Goal: Task Accomplishment & Management: Manage account settings

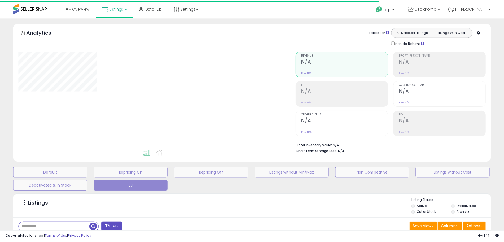
scroll to position [88, 0]
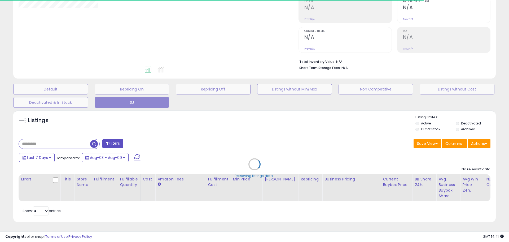
select select "**"
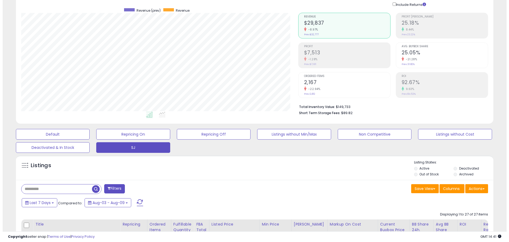
scroll to position [0, 0]
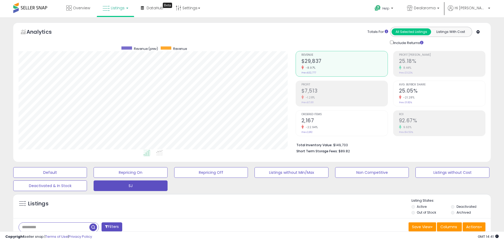
click at [305, 97] on small "-1.28%" at bounding box center [309, 97] width 11 height 4
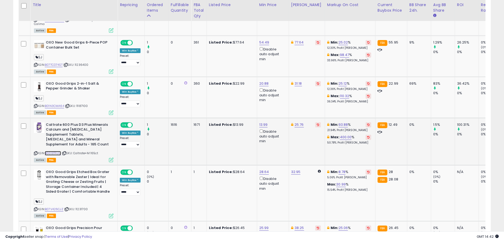
click at [58, 151] on link "B0013TFL1U" at bounding box center [53, 153] width 16 height 5
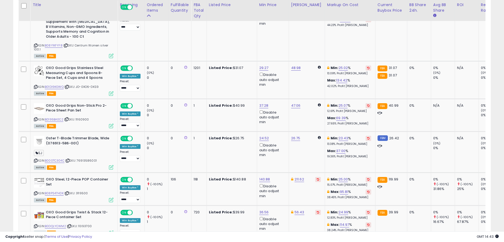
scroll to position [1372, 0]
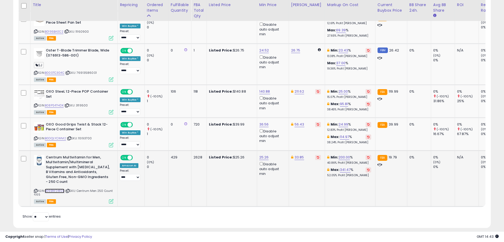
click at [62, 189] on link "B09BW24R2B" at bounding box center [55, 191] width 20 height 5
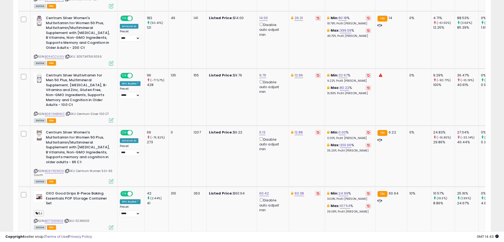
scroll to position [0, 0]
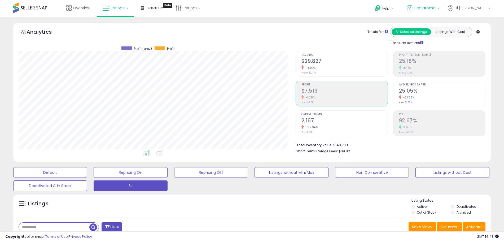
click at [437, 15] on link "Dealaroma" at bounding box center [423, 8] width 40 height 17
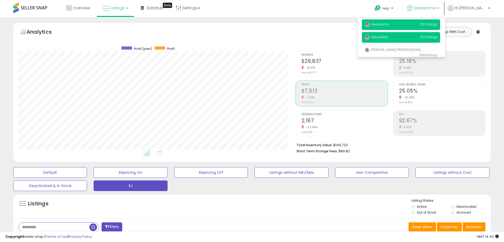
click at [388, 36] on span "DecoGreat" at bounding box center [376, 37] width 23 height 5
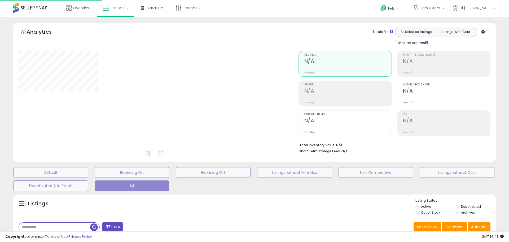
select select "**"
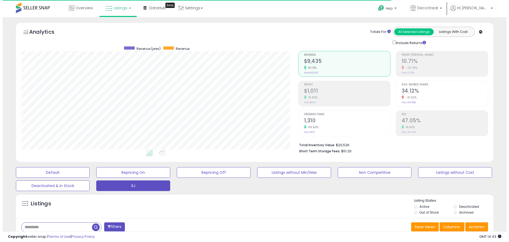
scroll to position [109, 277]
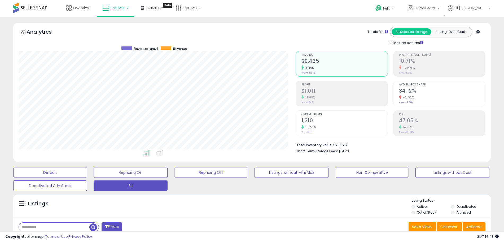
click at [318, 98] on div "19.85%" at bounding box center [345, 97] width 86 height 5
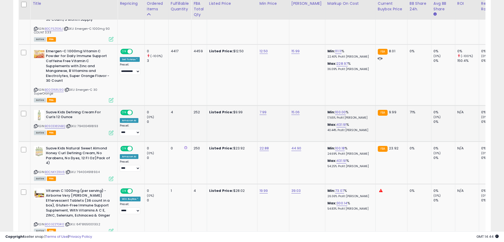
scroll to position [605, 0]
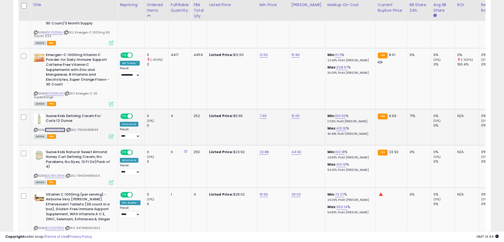
click at [58, 128] on link "B09DD8SNBQ" at bounding box center [55, 130] width 20 height 5
click at [51, 173] on link "B0CNKYZRH6" at bounding box center [55, 175] width 20 height 5
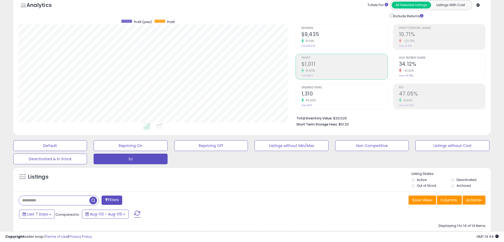
scroll to position [0, 0]
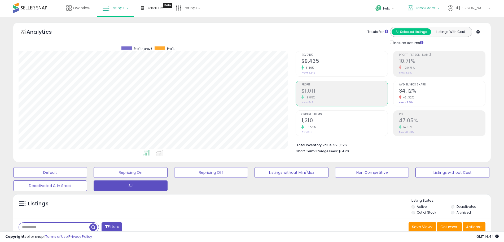
click at [436, 8] on span "DecoGreat" at bounding box center [425, 7] width 21 height 5
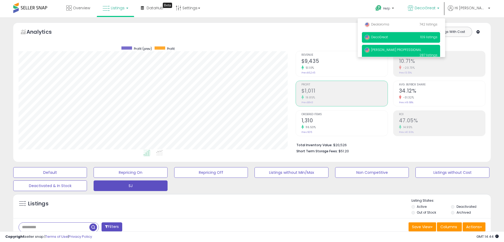
click at [398, 49] on span "[PERSON_NAME] PROPFESSIONAL" at bounding box center [393, 49] width 57 height 5
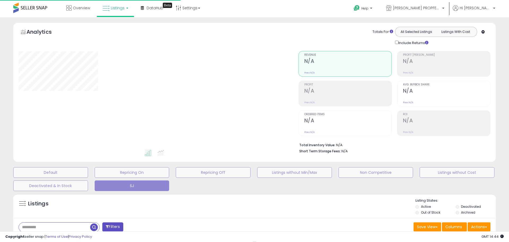
select select "**"
